Goal: Information Seeking & Learning: Learn about a topic

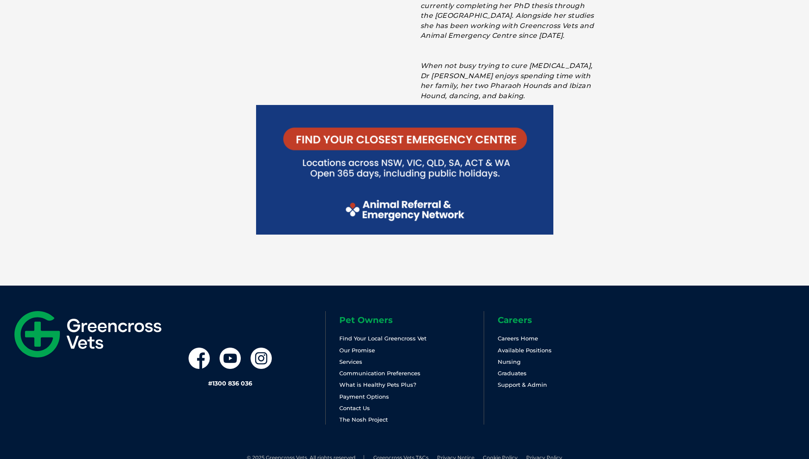
scroll to position [1802, 0]
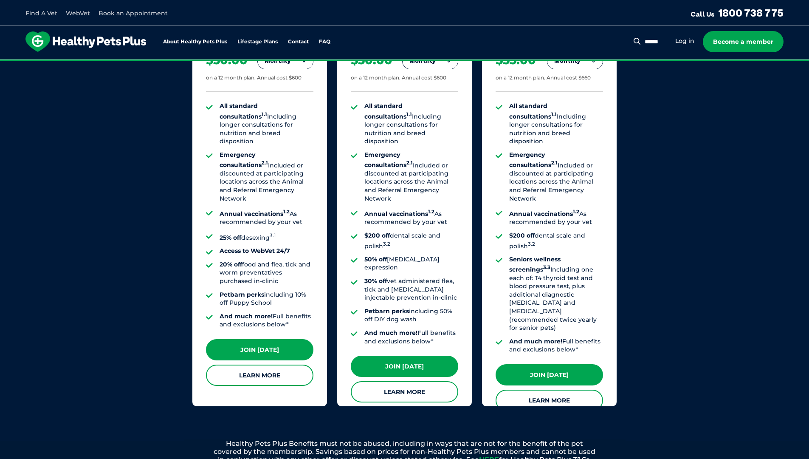
scroll to position [803, 0]
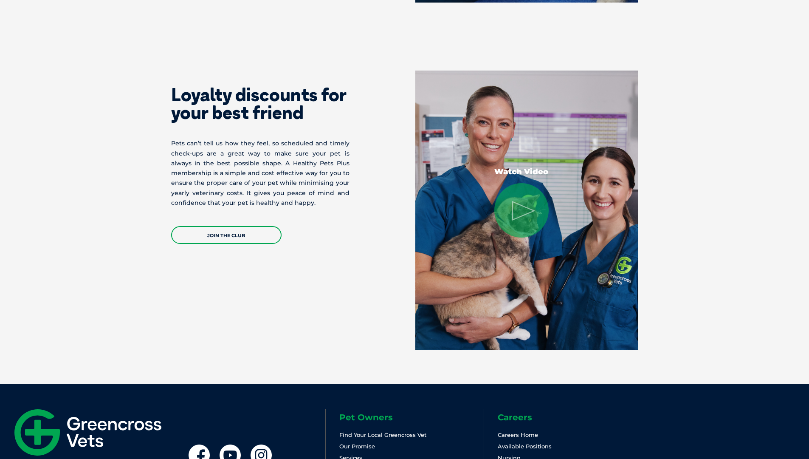
scroll to position [1606, 0]
